Goal: Transaction & Acquisition: Purchase product/service

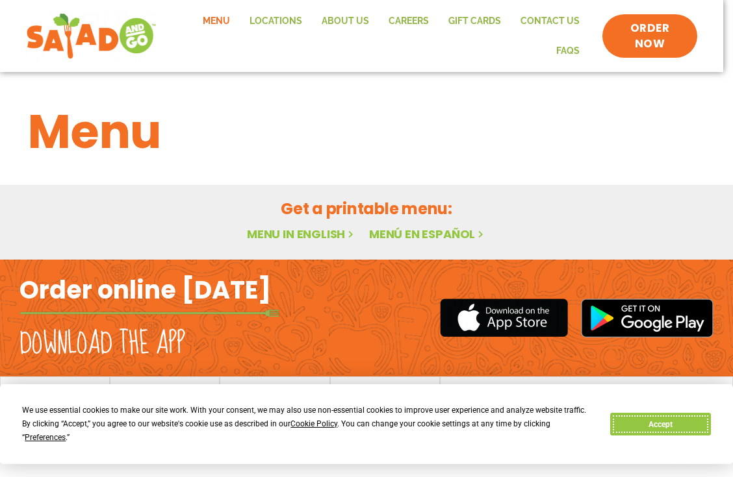
click at [663, 436] on button "Accept" at bounding box center [660, 424] width 100 height 23
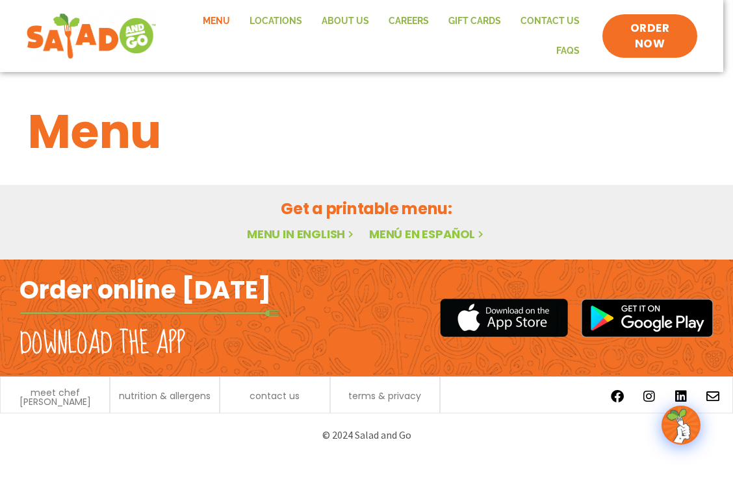
click at [222, 21] on link "Menu" at bounding box center [216, 21] width 47 height 30
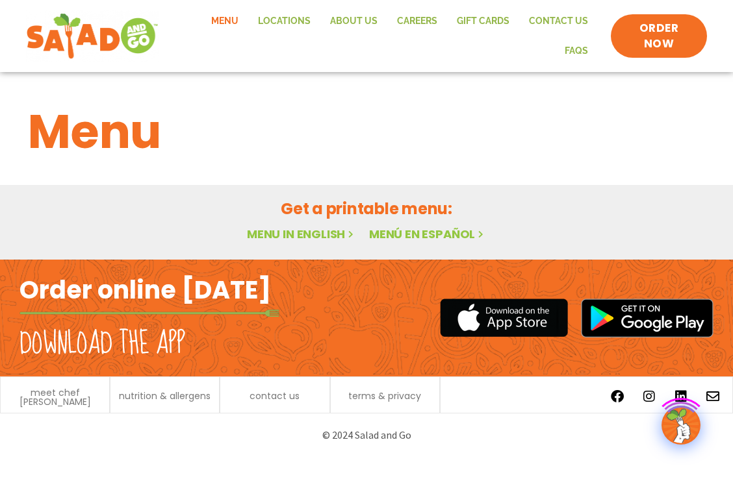
click at [286, 231] on link "Menu in English" at bounding box center [301, 234] width 109 height 16
click at [305, 232] on link "Menu in English" at bounding box center [301, 234] width 109 height 16
click at [633, 24] on span "ORDER NOW" at bounding box center [658, 36] width 77 height 34
